Goal: Find specific page/section

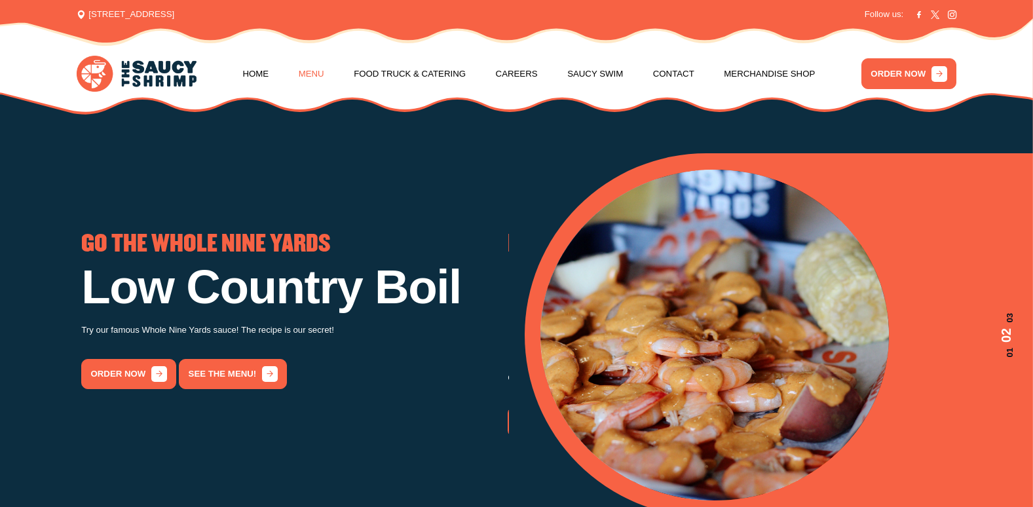
click at [322, 76] on link "Menu" at bounding box center [312, 74] width 26 height 50
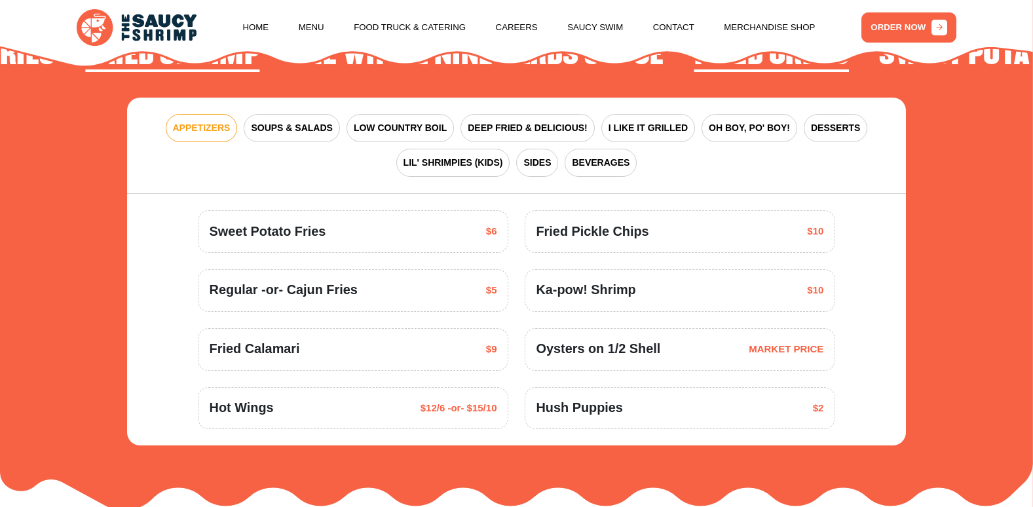
scroll to position [1643, 0]
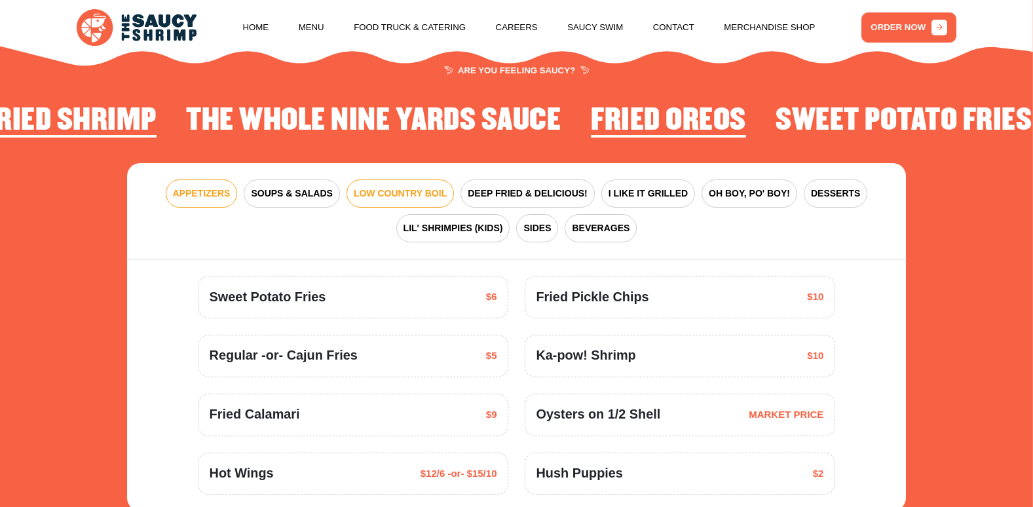
click at [397, 187] on span "LOW COUNTRY BOIL" at bounding box center [400, 194] width 93 height 14
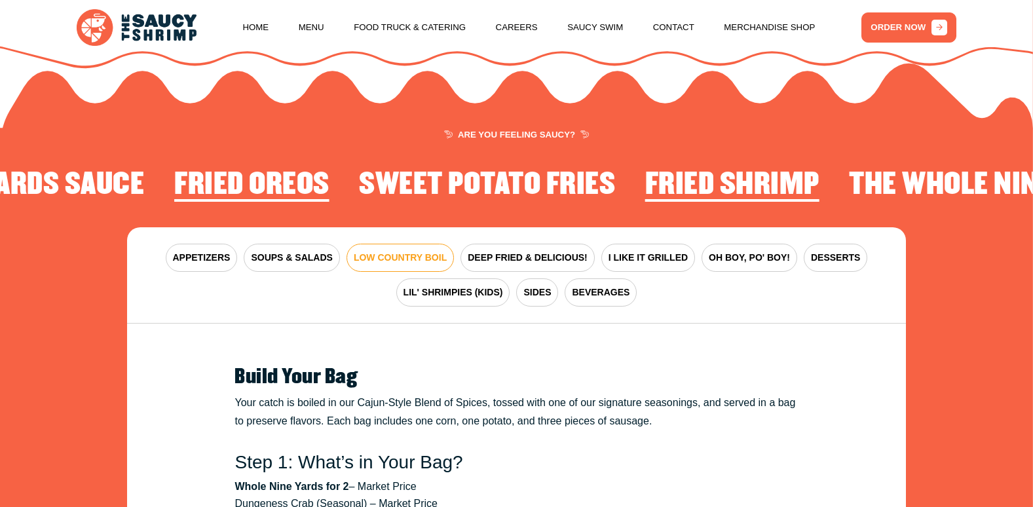
scroll to position [1577, 0]
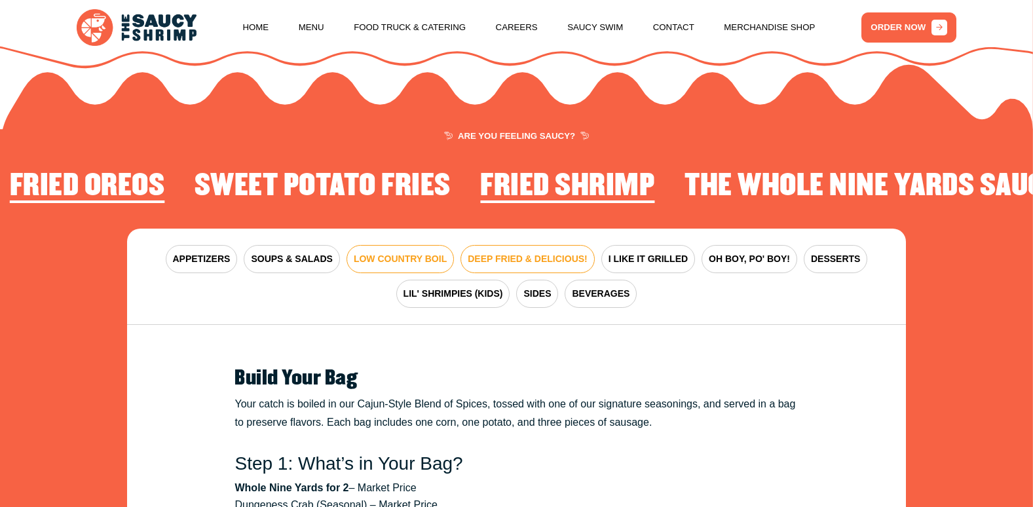
click at [512, 245] on button "DEEP FRIED & DELICIOUS!" at bounding box center [527, 259] width 134 height 28
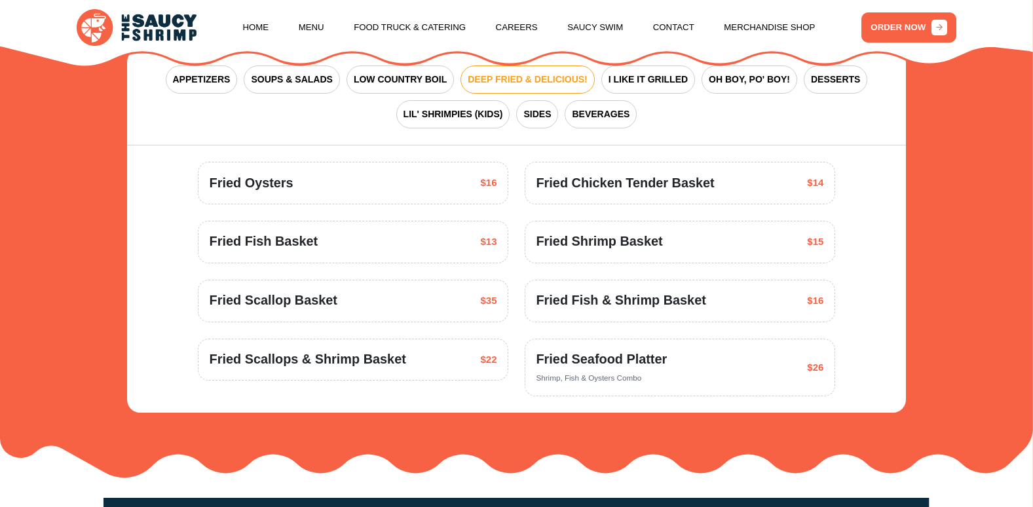
scroll to position [1774, 0]
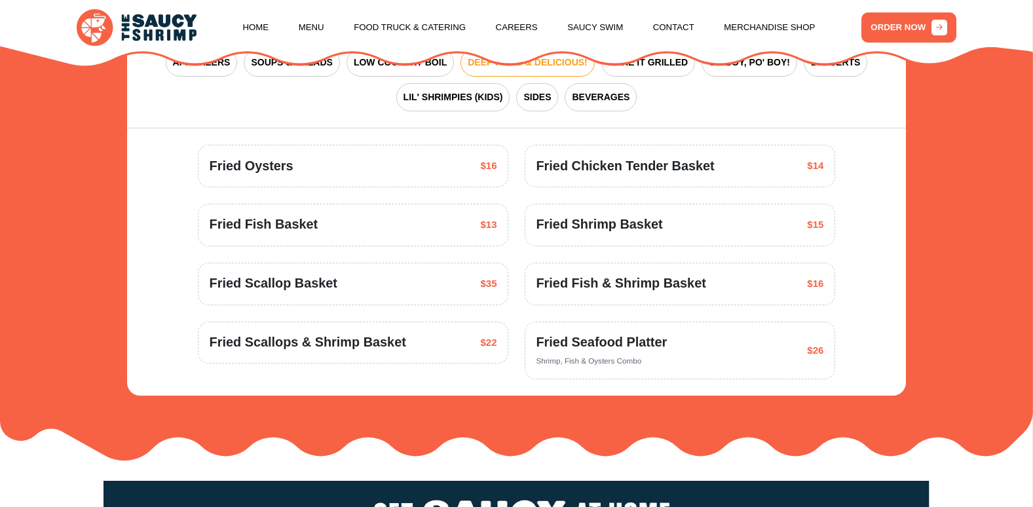
click at [617, 356] on span "Shrimp, Fish & Oysters Combo" at bounding box center [588, 360] width 105 height 9
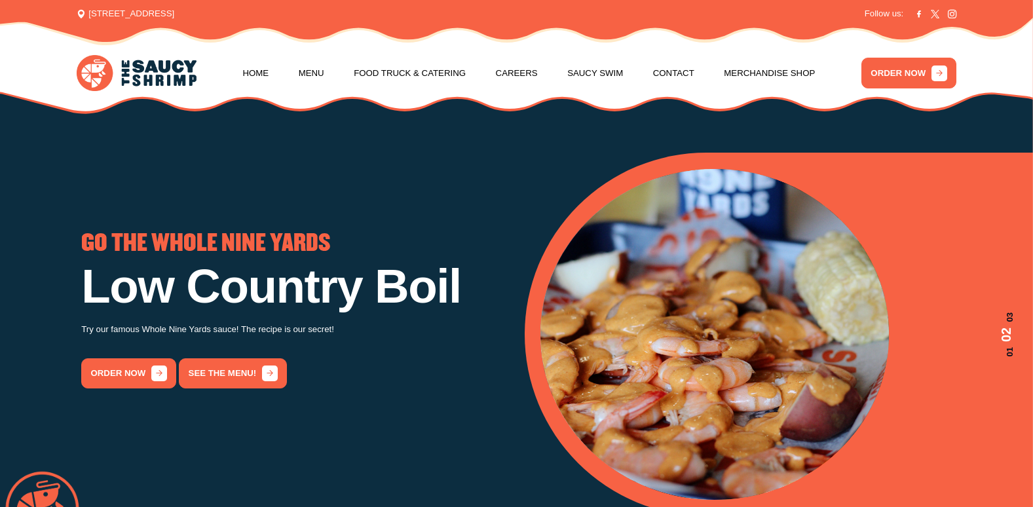
scroll to position [0, 0]
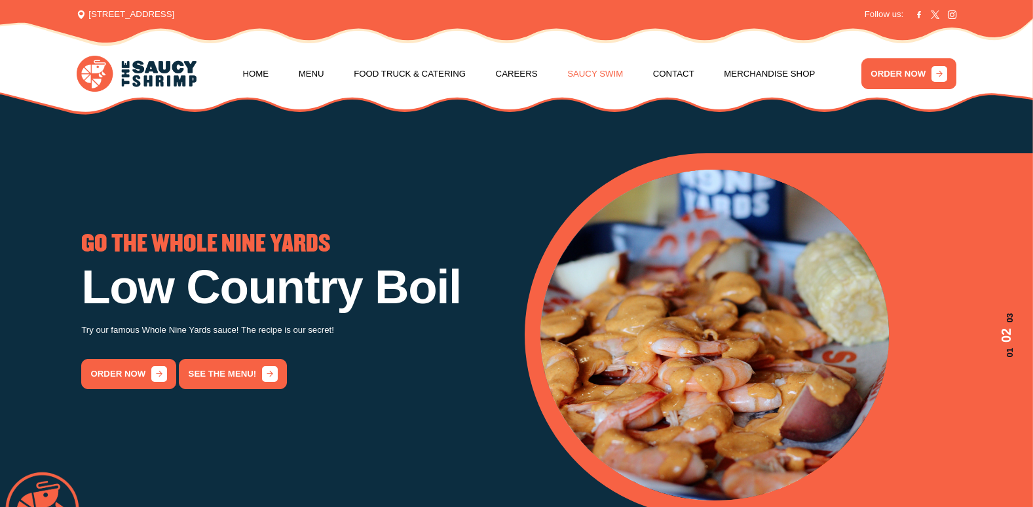
click at [602, 73] on link "Saucy Swim" at bounding box center [595, 74] width 56 height 50
